Goal: Task Accomplishment & Management: Use online tool/utility

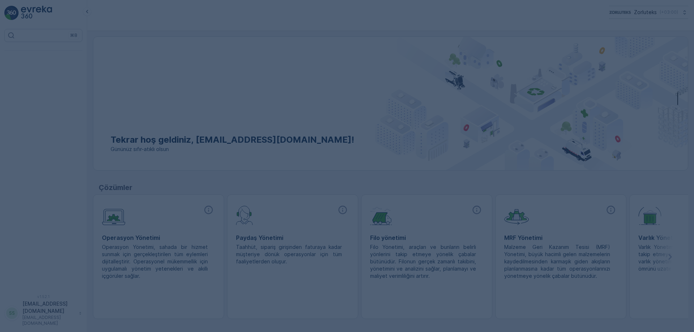
click at [316, 92] on div at bounding box center [347, 166] width 694 height 332
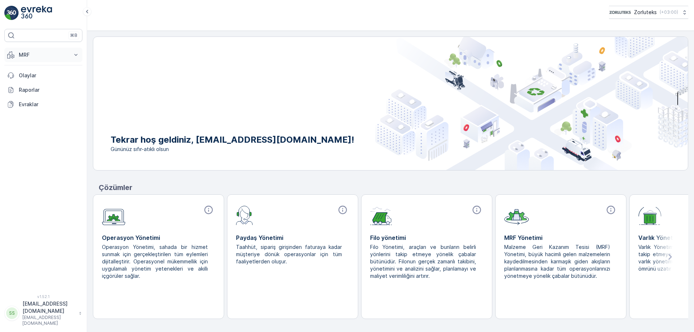
click at [34, 52] on p "MRF" at bounding box center [43, 54] width 49 height 7
click at [26, 75] on p "Gelen" at bounding box center [25, 77] width 14 height 7
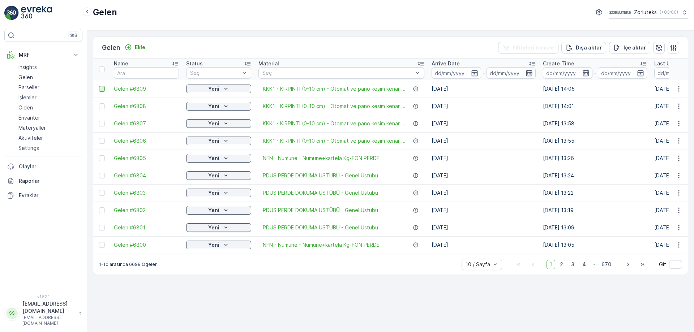
click at [102, 89] on div at bounding box center [102, 89] width 6 height 6
click at [99, 86] on input "checkbox" at bounding box center [99, 86] width 0 height 0
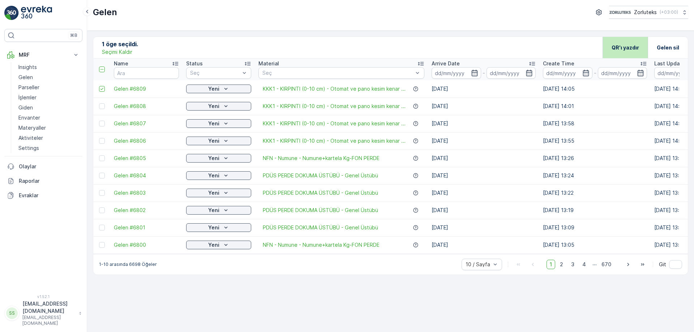
click at [612, 52] on div "QR'ı yazdır" at bounding box center [624, 47] width 45 height 21
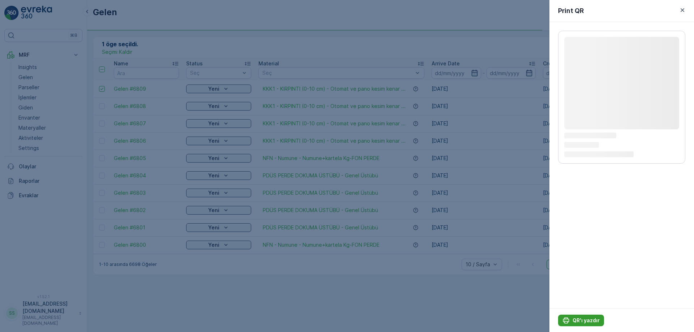
click at [578, 318] on p "QR'ı yazdır" at bounding box center [585, 320] width 27 height 7
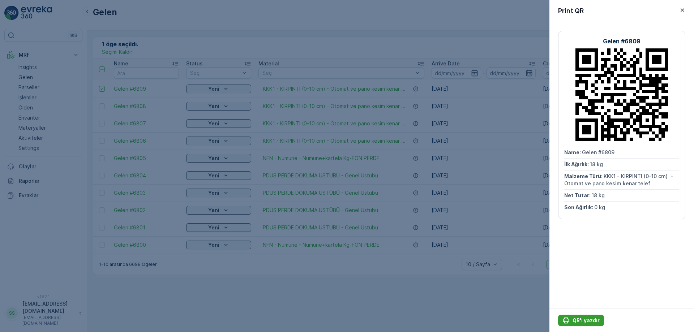
click at [582, 319] on p "QR'ı yazdır" at bounding box center [585, 320] width 27 height 7
click at [683, 11] on icon "button" at bounding box center [683, 10] width 4 height 4
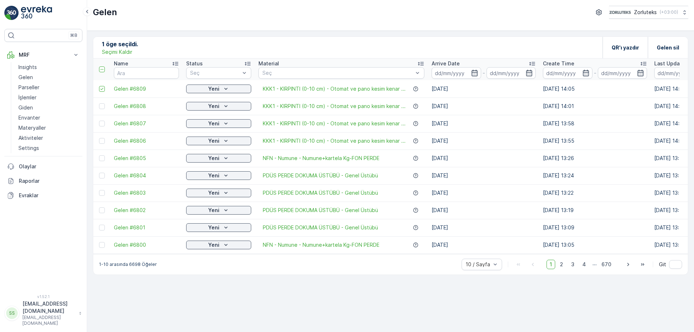
drag, startPoint x: 102, startPoint y: 88, endPoint x: 146, endPoint y: 100, distance: 45.6
click at [102, 88] on icon at bounding box center [101, 88] width 5 height 5
click at [99, 86] on input "checkbox" at bounding box center [99, 86] width 0 height 0
click at [103, 89] on div at bounding box center [102, 89] width 6 height 6
click at [99, 86] on input "checkbox" at bounding box center [99, 86] width 0 height 0
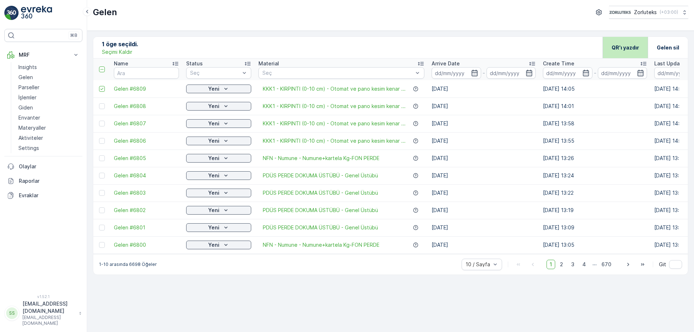
click at [619, 52] on div "QR'ı yazdır" at bounding box center [625, 47] width 27 height 21
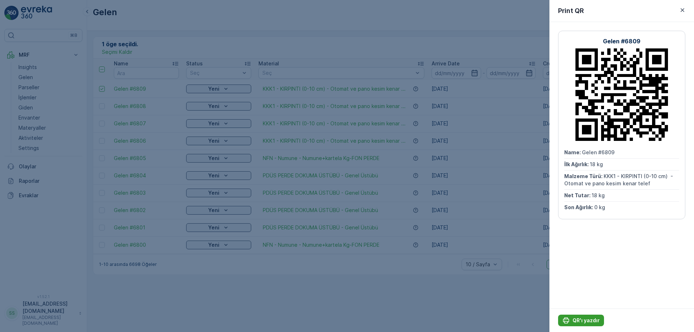
click at [581, 322] on p "QR'ı yazdır" at bounding box center [585, 320] width 27 height 7
click at [685, 9] on icon "button" at bounding box center [682, 10] width 7 height 7
